Goal: Information Seeking & Learning: Learn about a topic

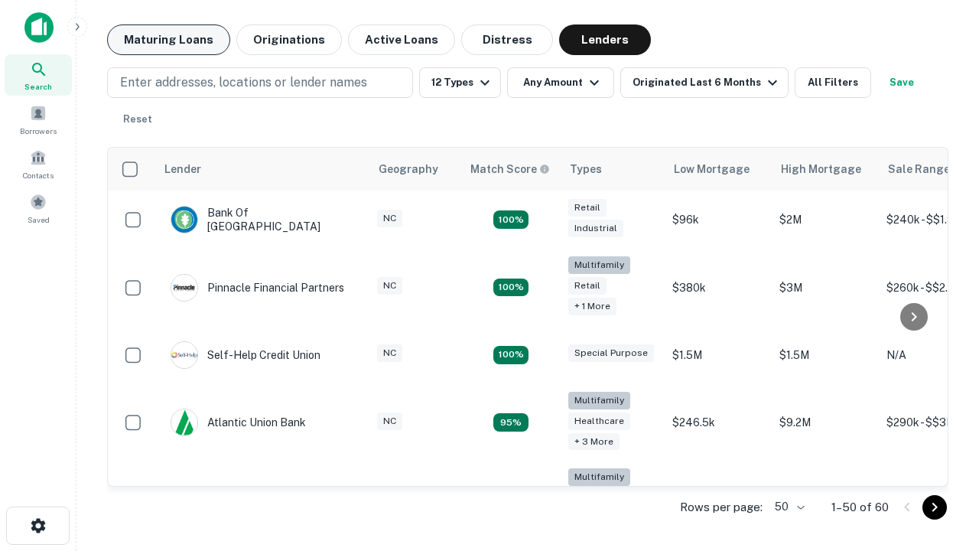
click at [168, 40] on button "Maturing Loans" at bounding box center [168, 39] width 123 height 31
